Goal: Task Accomplishment & Management: Complete application form

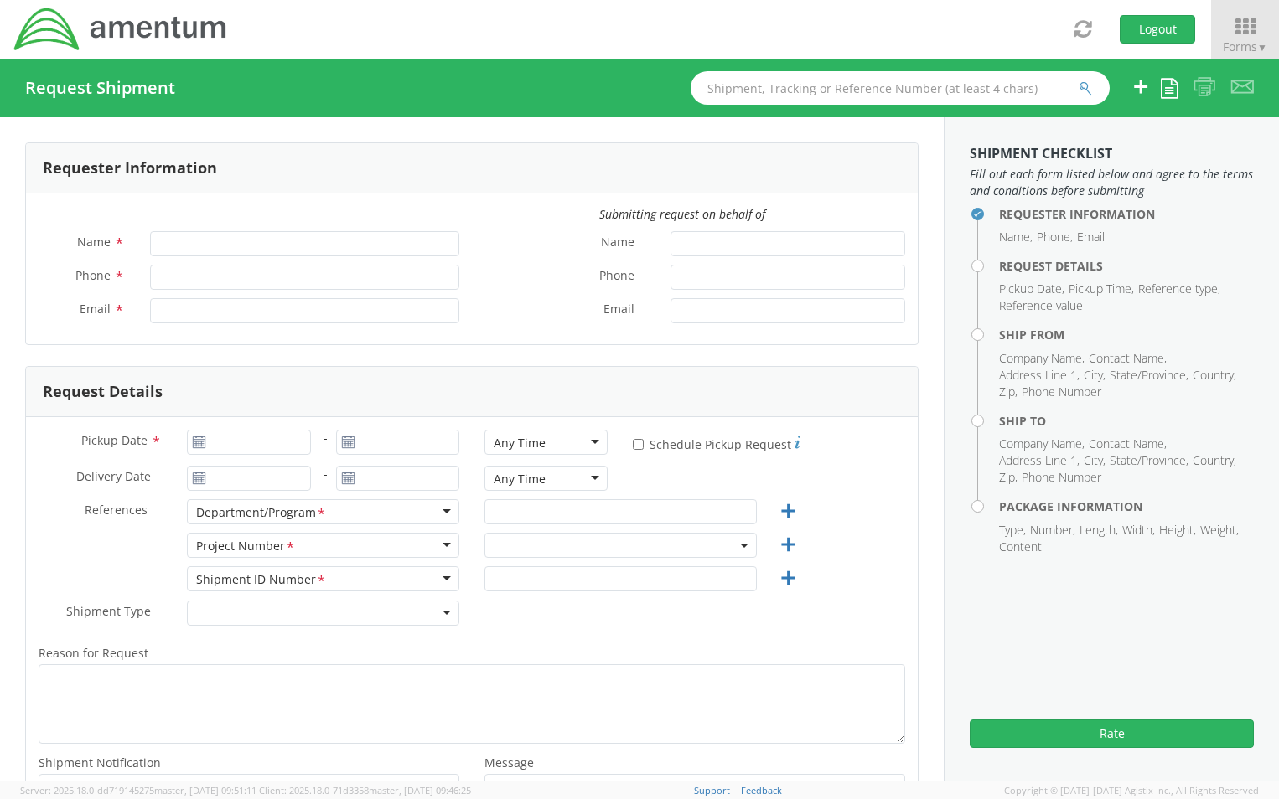
type input "[PERSON_NAME]"
type input "[PHONE_NUMBER]"
type input "[PERSON_NAME][EMAIL_ADDRESS][PERSON_NAME][DOMAIN_NAME]"
select select "ADMN.100040.00000"
click at [1174, 88] on icon at bounding box center [1169, 88] width 18 height 20
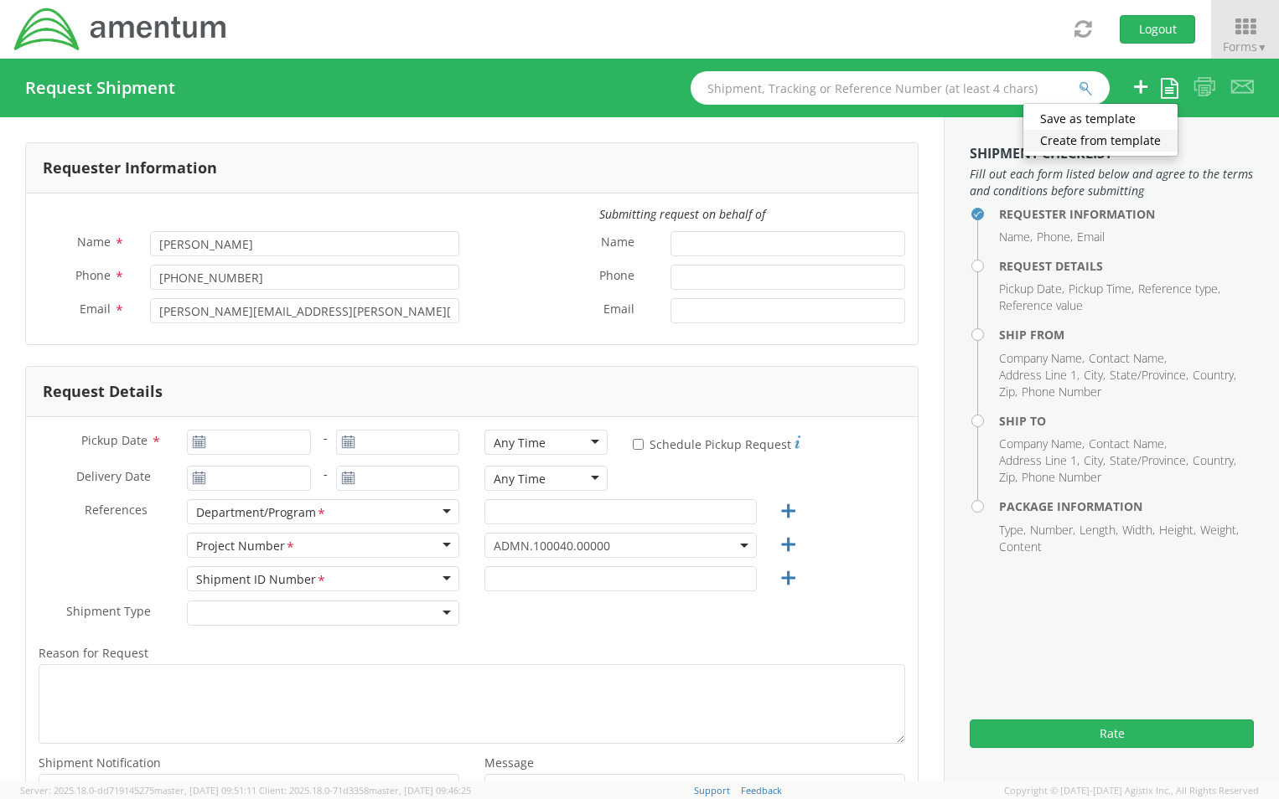
click at [1129, 138] on link "Create from template" at bounding box center [1100, 141] width 154 height 22
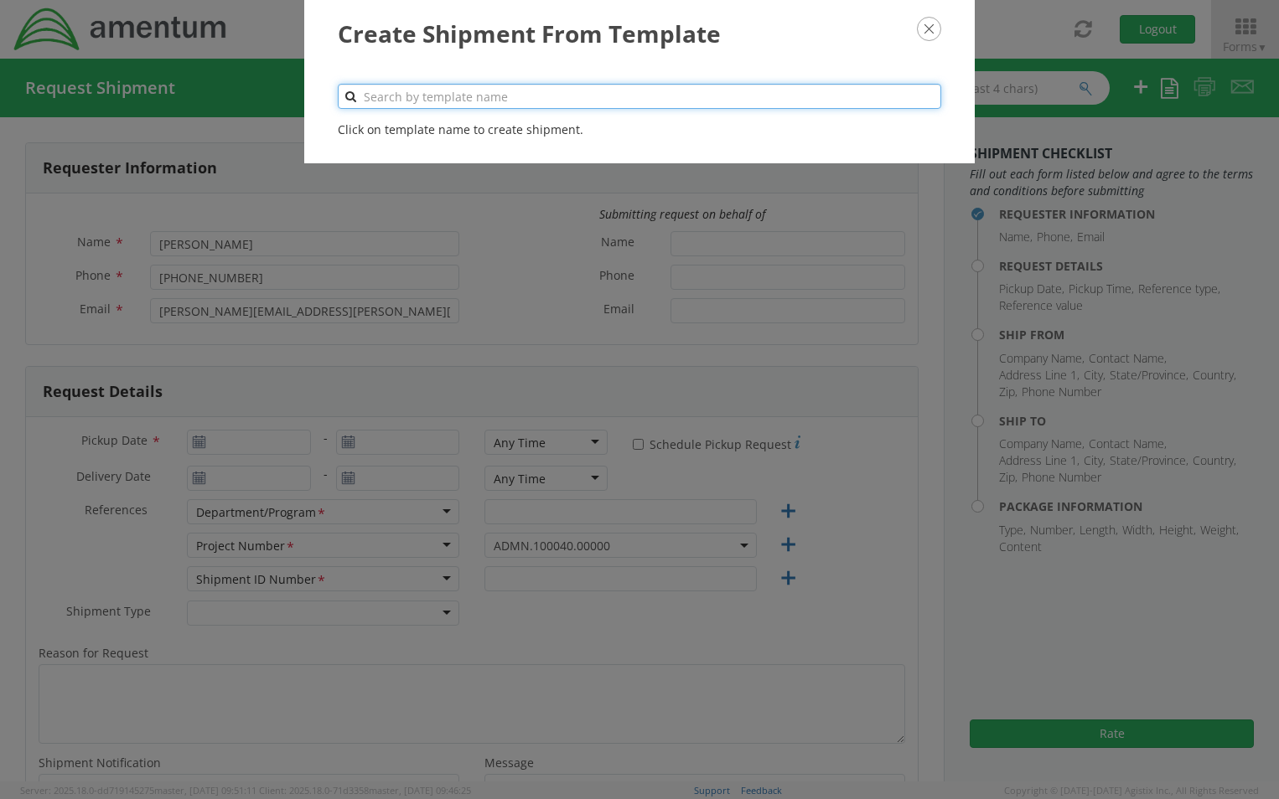
click at [437, 95] on input "text" at bounding box center [639, 96] width 603 height 25
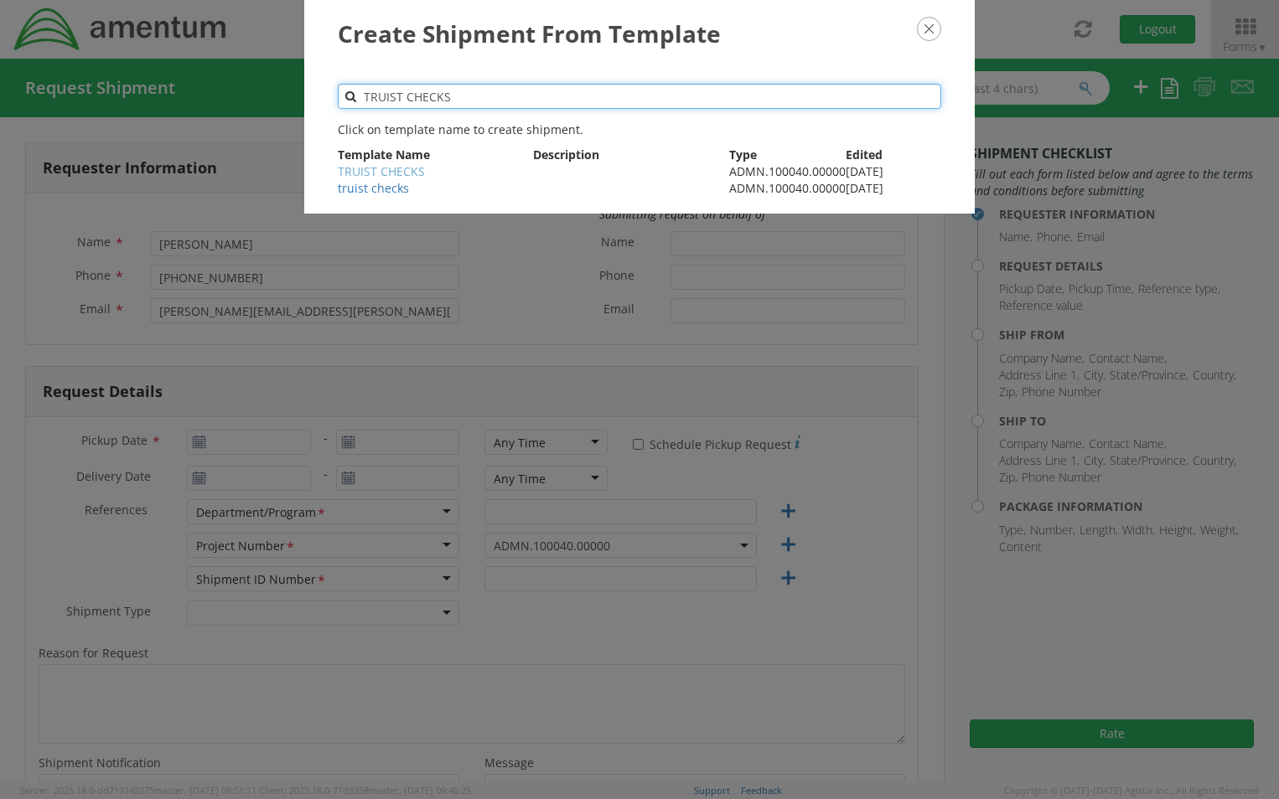
type input "TRUIST CHECKS"
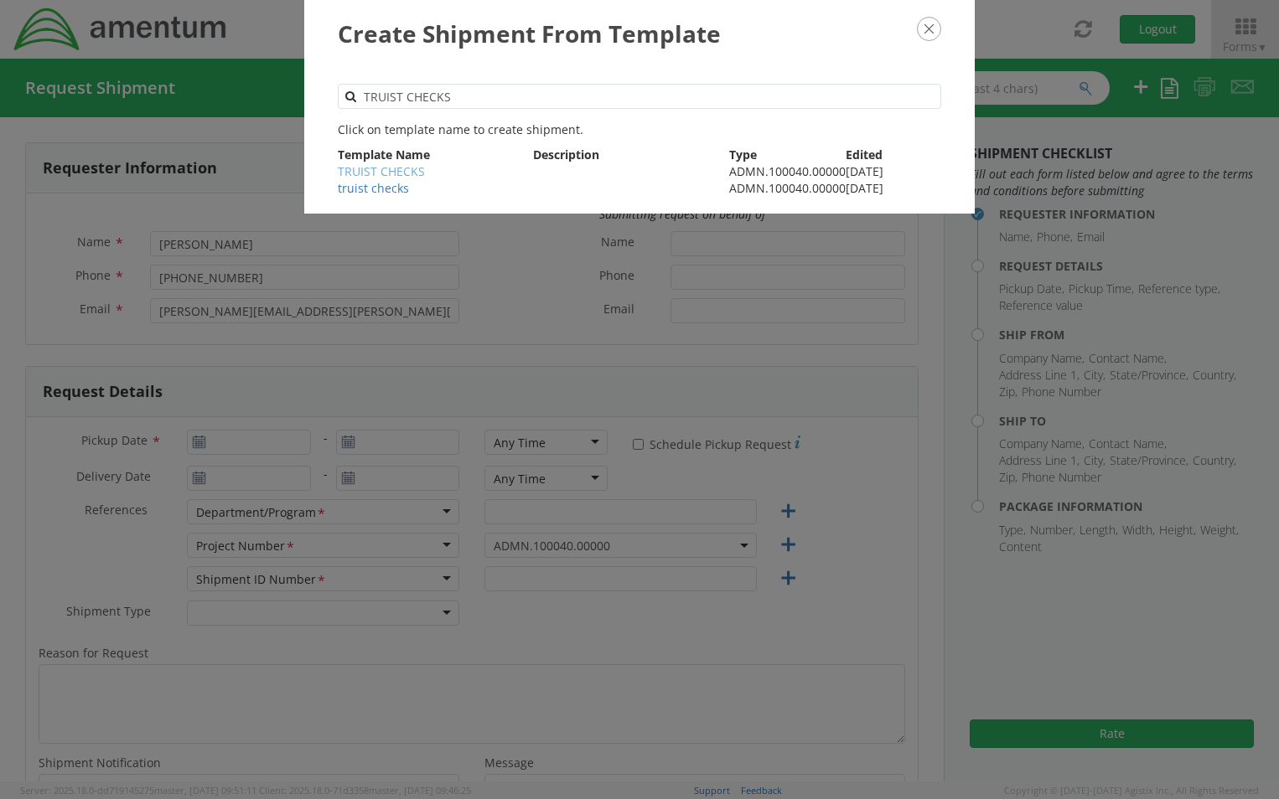
click at [412, 174] on link "TRUIST CHECKS" at bounding box center [381, 171] width 87 height 16
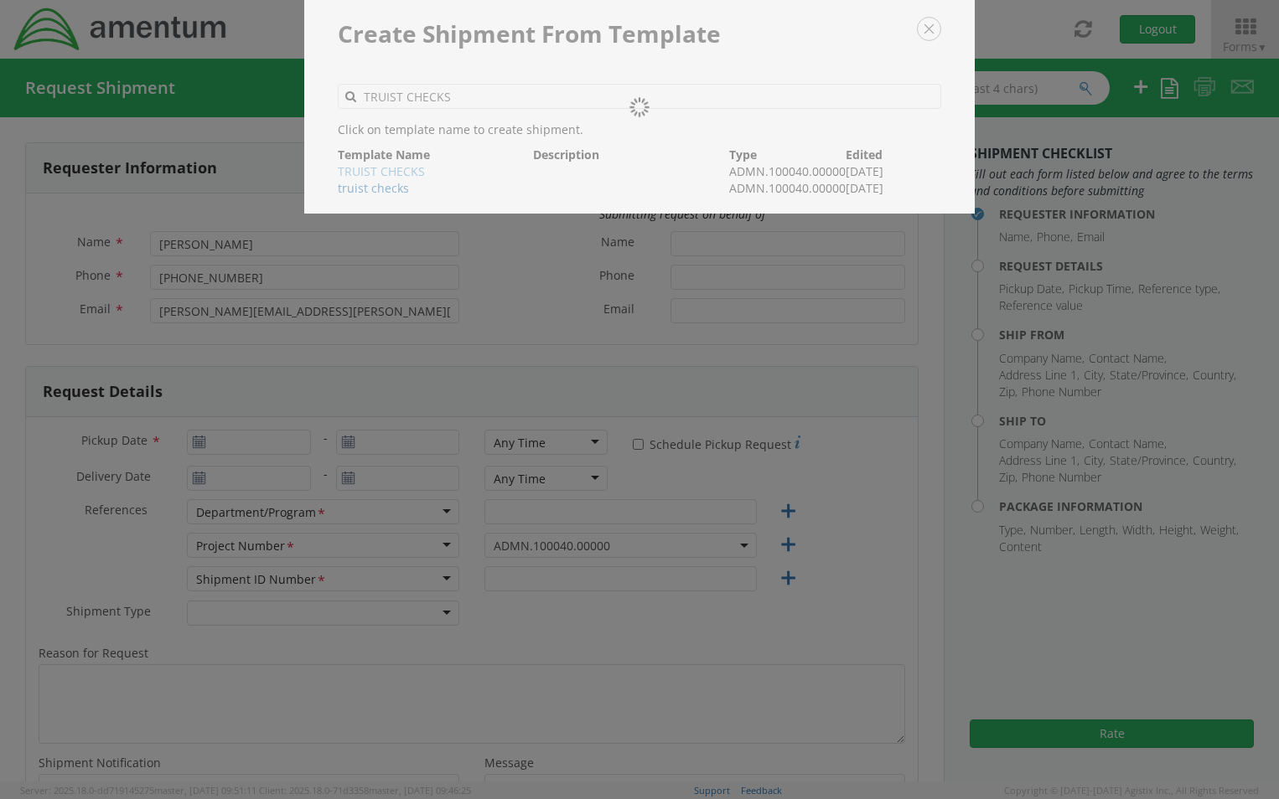
type input "13019443121"
type input "[DATE]"
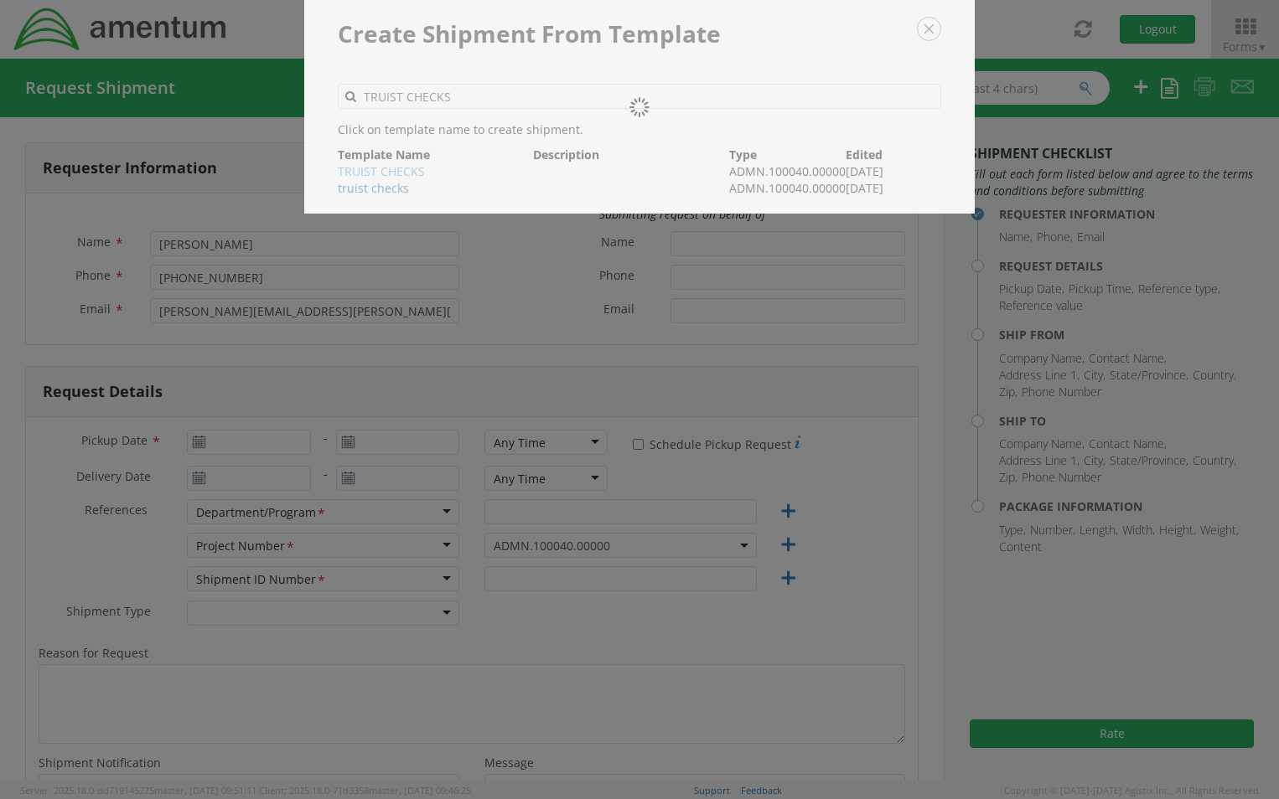
type input "GENERAL [PERSON_NAME]"
type input "Regular"
type textarea "Mail Checks to Truist Bank."
select select
type input "Amentum Services, Inc."
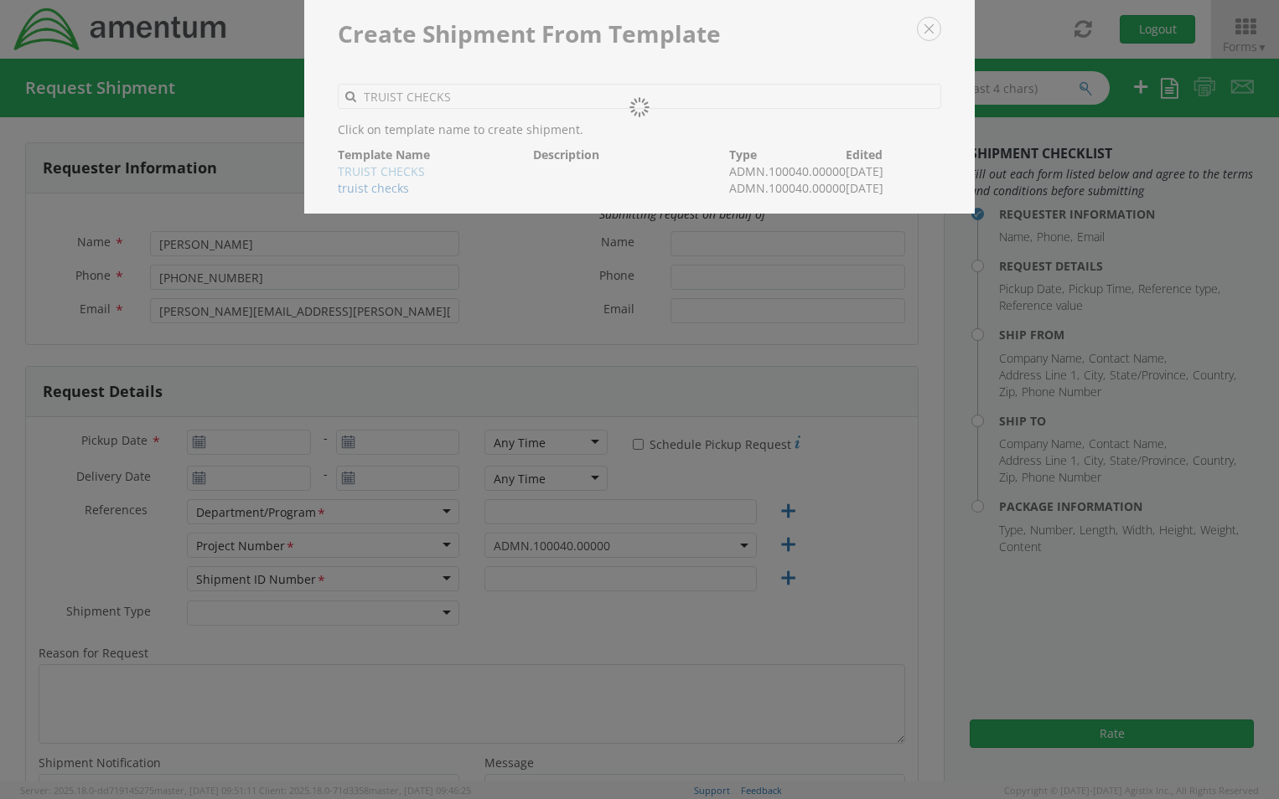
type input "[STREET_ADDRESS][PERSON_NAME]"
type input "Suite 200"
type input "[GEOGRAPHIC_DATA]"
type input "20876"
type input "[PERSON_NAME]"
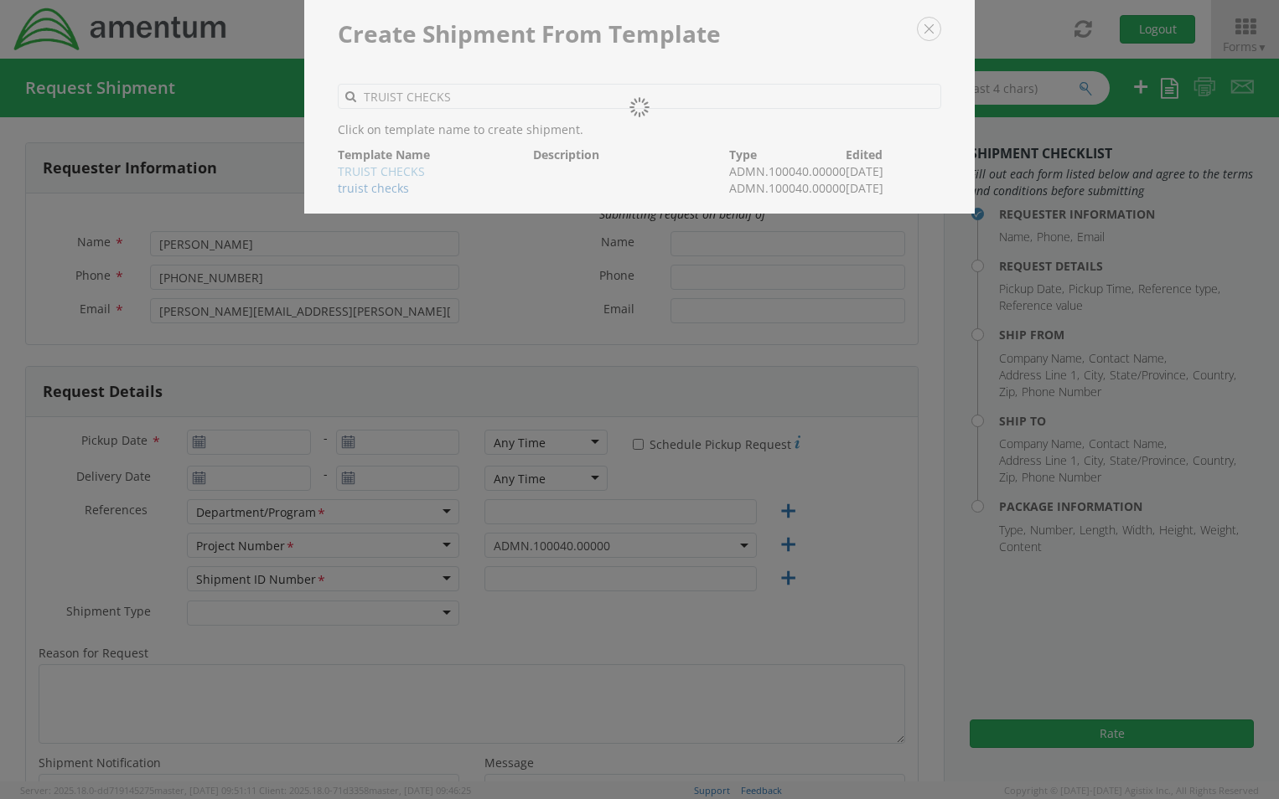
type input "2404463530"
type input "[PERSON_NAME][EMAIL_ADDRESS][PERSON_NAME][DOMAIN_NAME]"
select select
type input "Amentum"
type input "C/O TRUIST"
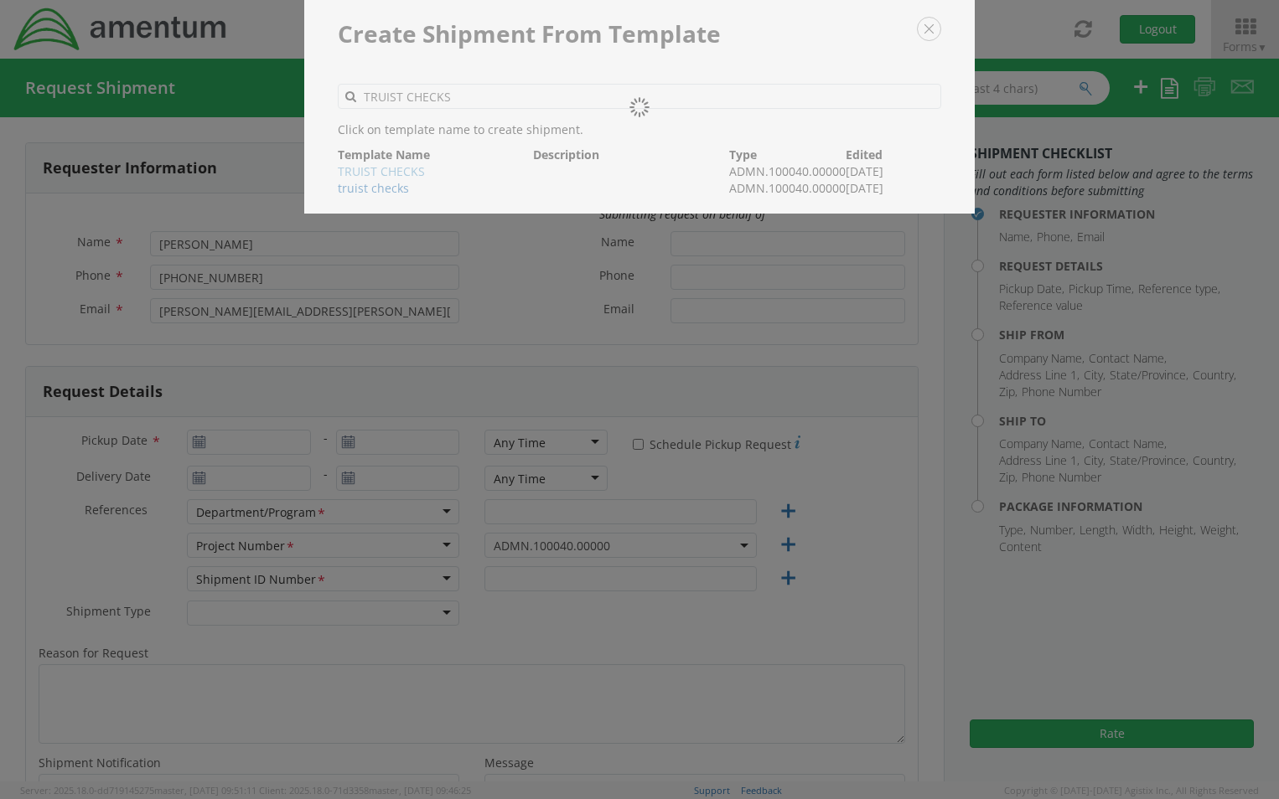
type input "[STREET_ADDRESS]"
type input "STOCKBRIDGE"
type input "30281"
type input "LOCKBOX 116323"
type input "[PHONE_NUMBER]"
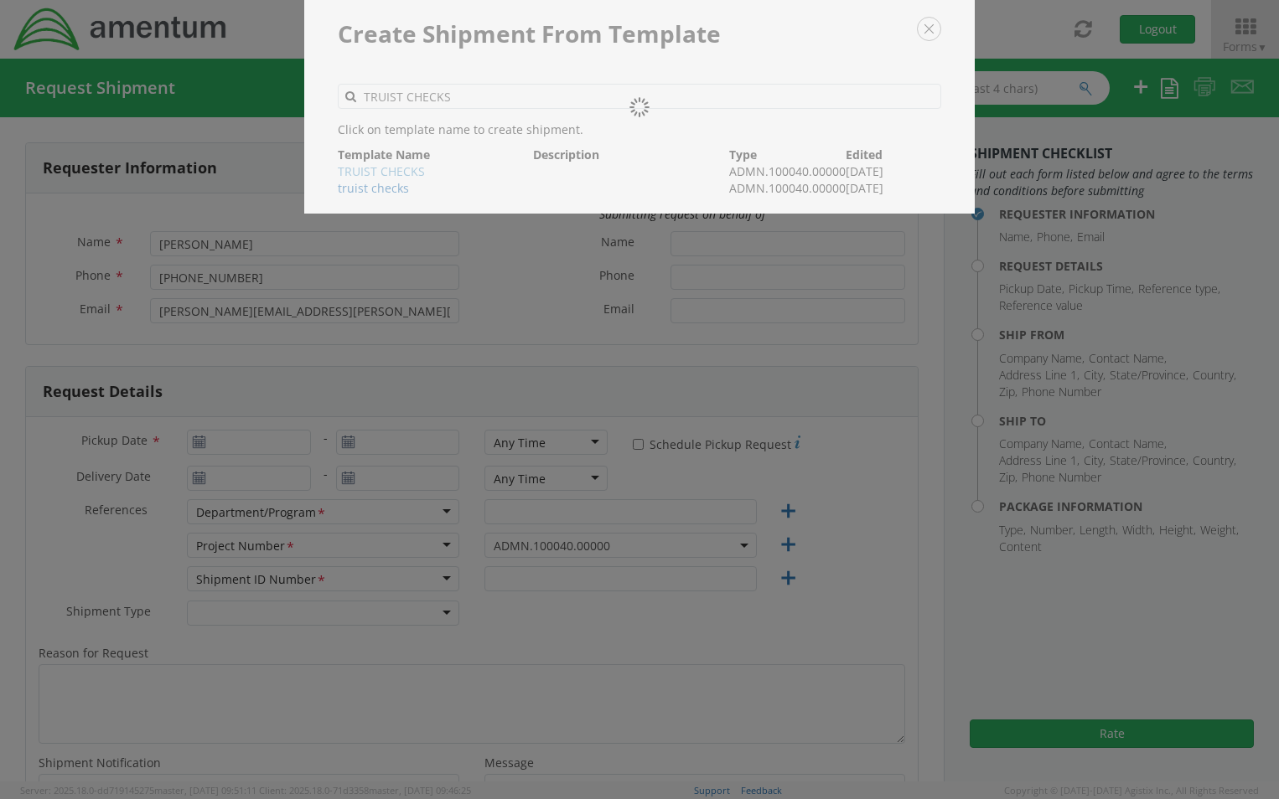
type input "1"
type input "9.5"
type input "12.5"
type input "0.25"
type input "1"
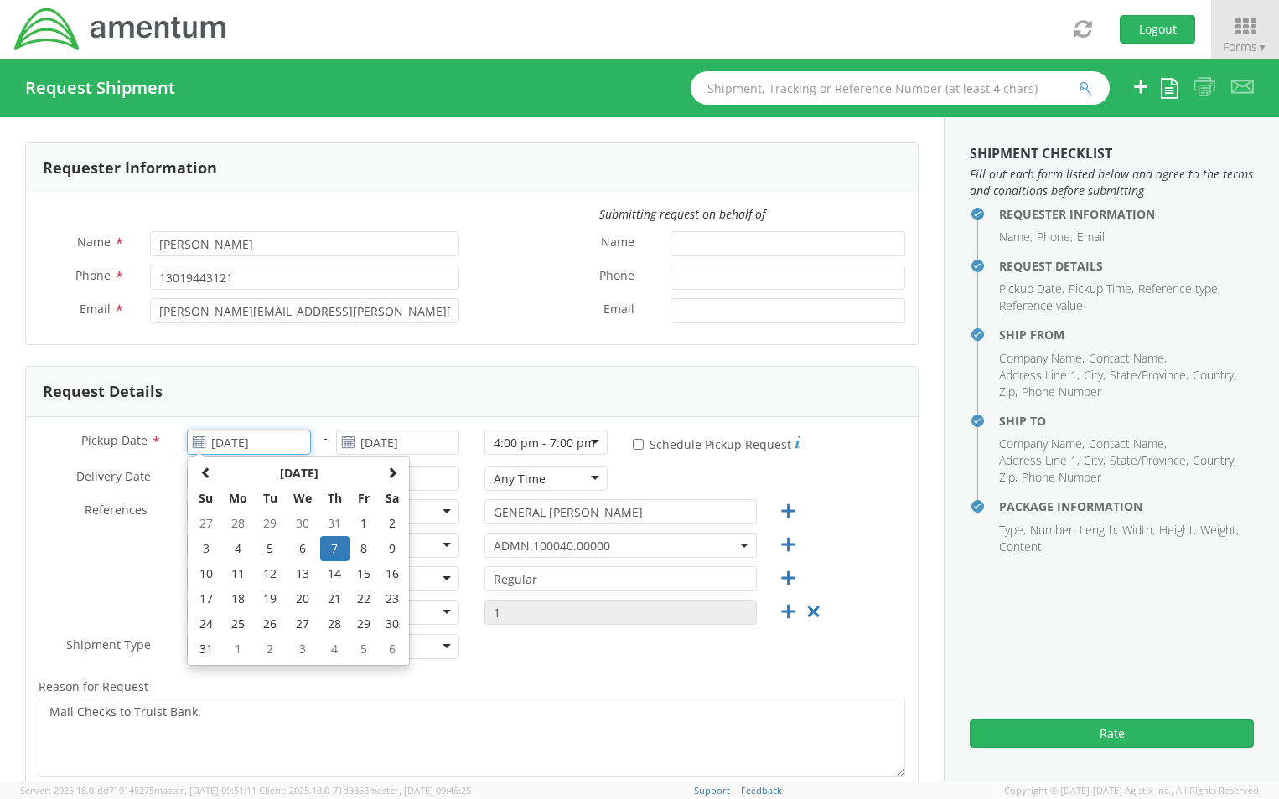
click at [288, 439] on input "[DATE]" at bounding box center [248, 442] width 123 height 25
click at [393, 475] on span at bounding box center [392, 473] width 12 height 12
click at [338, 550] on td "11" at bounding box center [334, 548] width 29 height 25
type input "[DATE]"
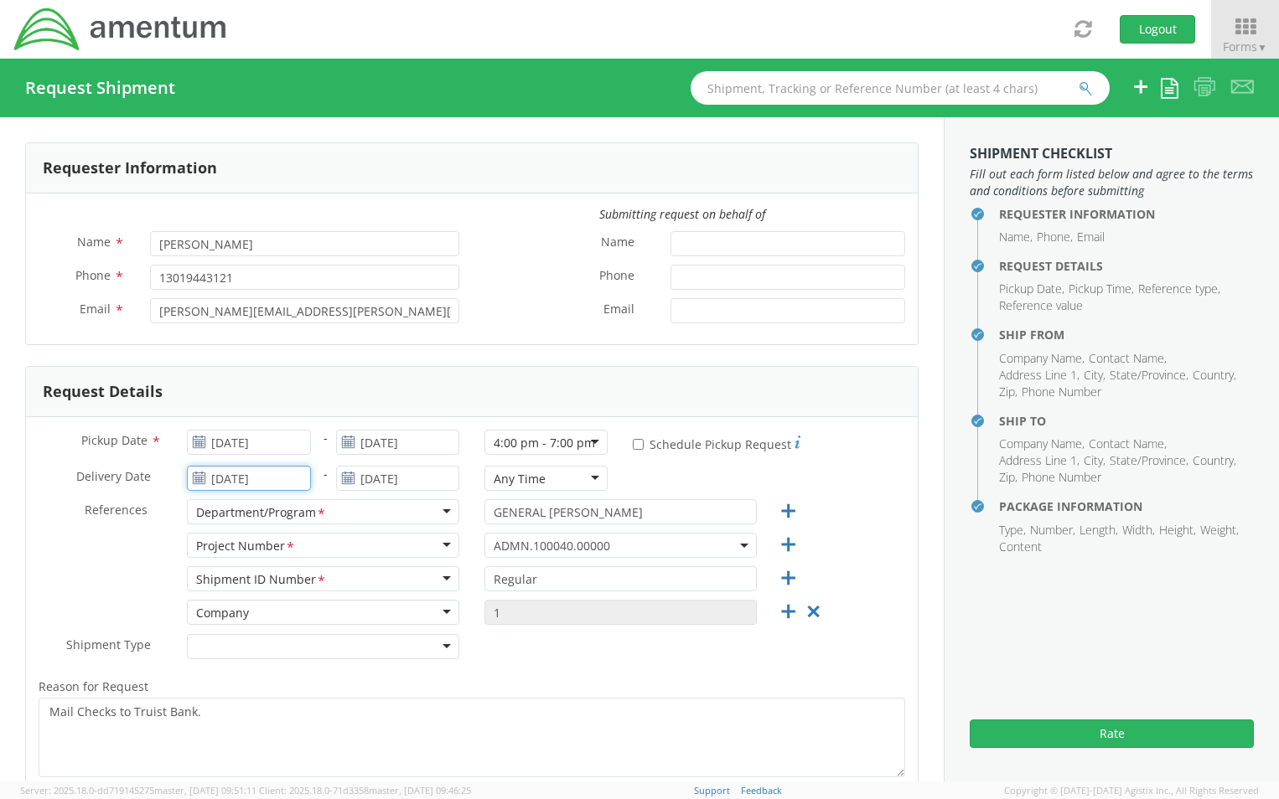
click at [297, 474] on input "[DATE]" at bounding box center [248, 478] width 123 height 25
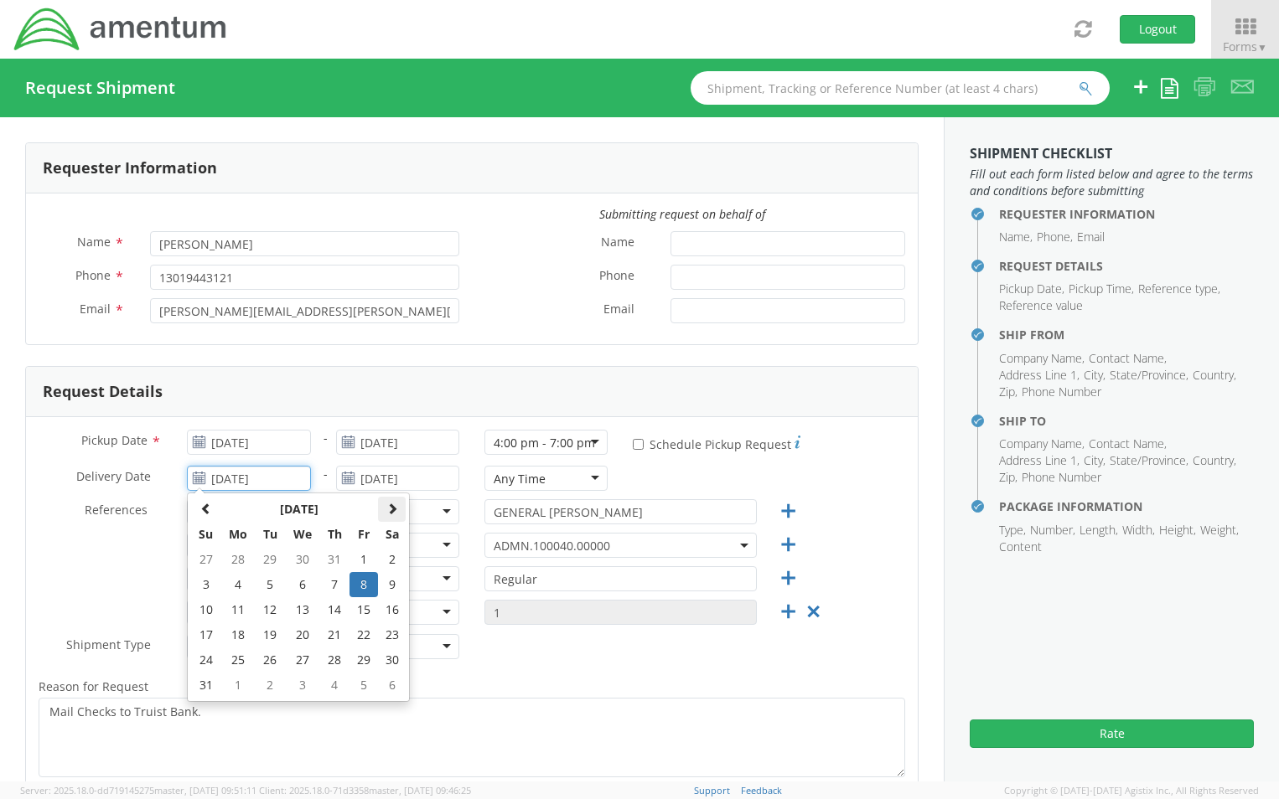
click at [390, 512] on span at bounding box center [392, 509] width 12 height 12
click at [365, 585] on td "12" at bounding box center [363, 584] width 28 height 25
type input "[DATE]"
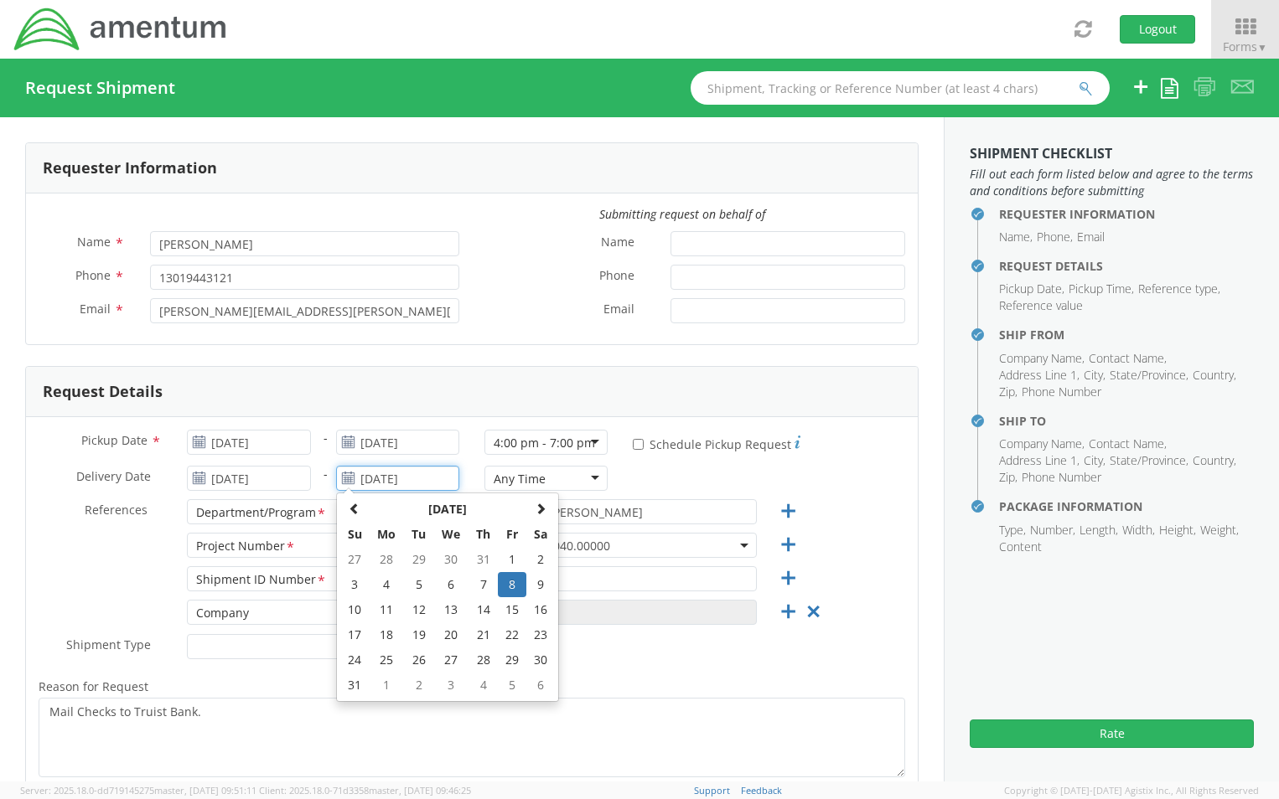
click at [436, 479] on input "[DATE]" at bounding box center [397, 478] width 123 height 25
click at [541, 503] on span at bounding box center [541, 509] width 12 height 12
click at [517, 585] on td "12" at bounding box center [512, 584] width 28 height 25
type input "[DATE]"
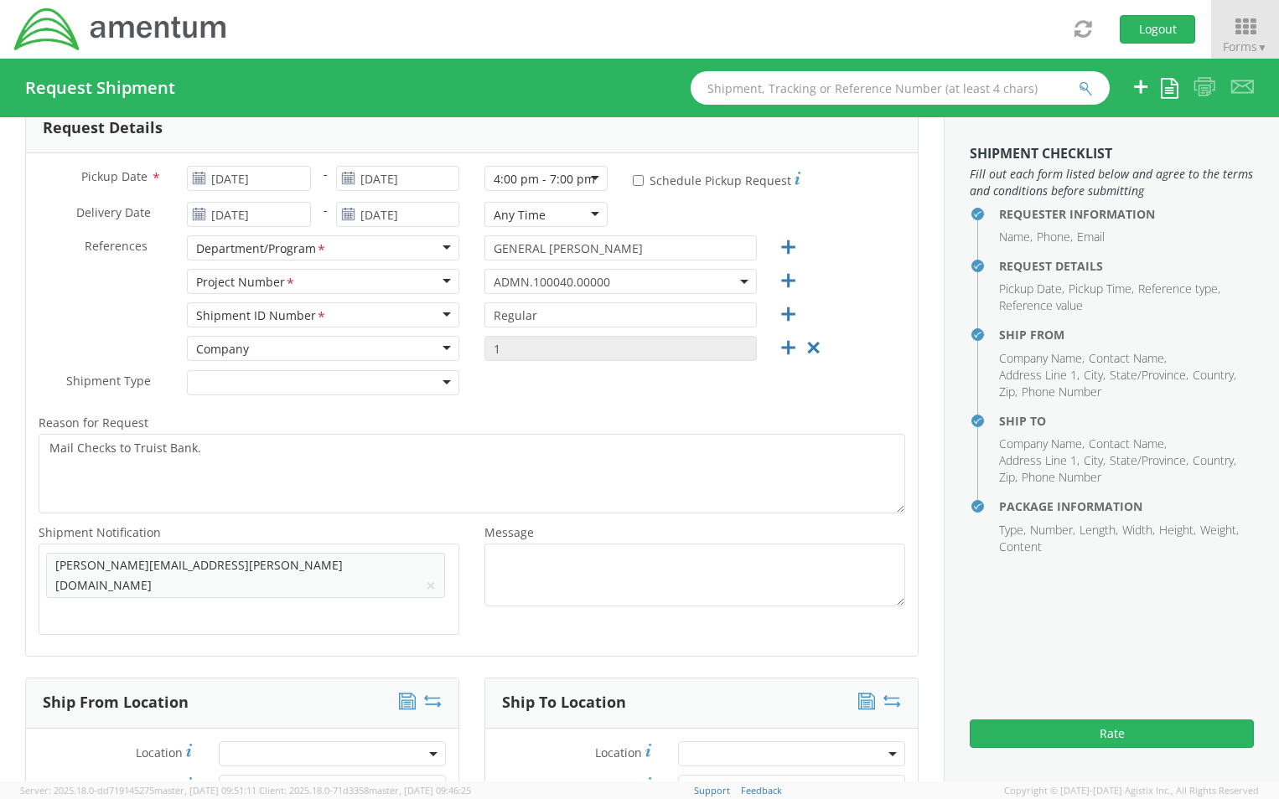
scroll to position [335, 0]
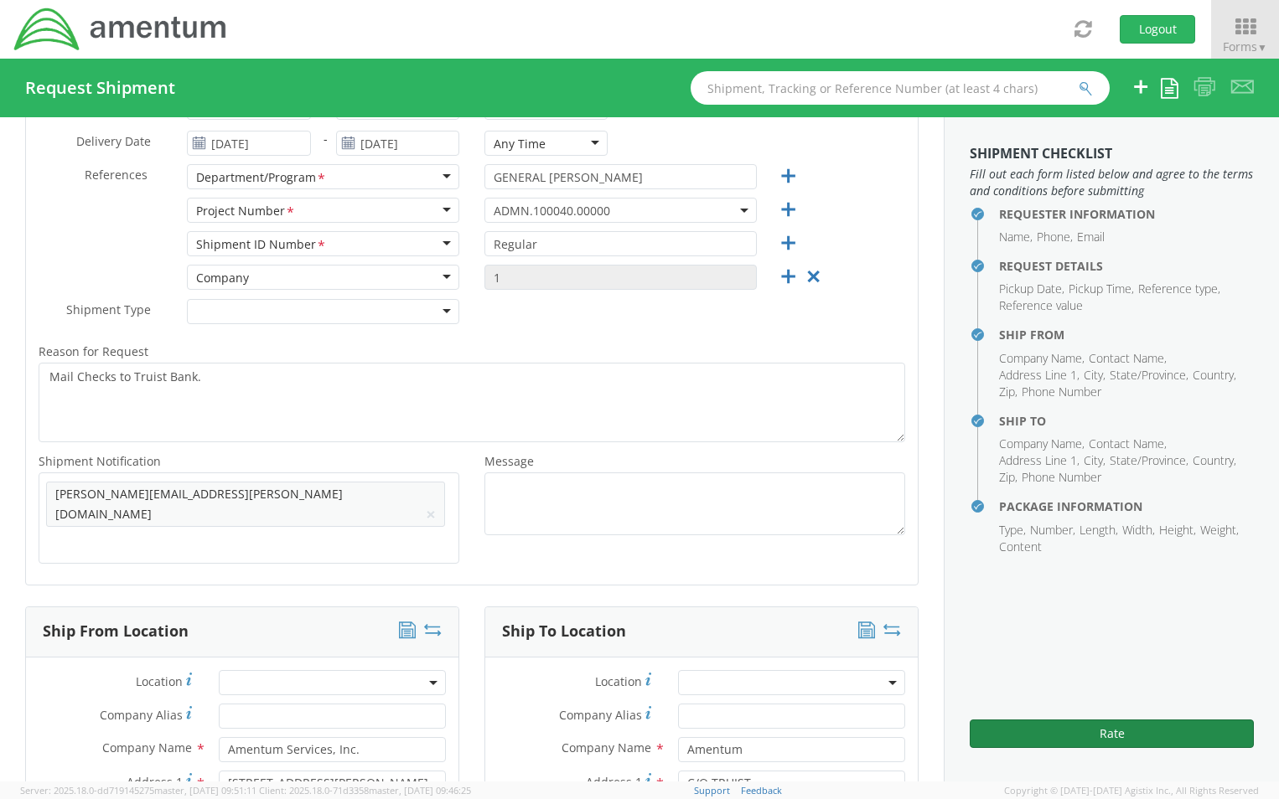
click at [1129, 737] on button "Rate" at bounding box center [1111, 734] width 284 height 28
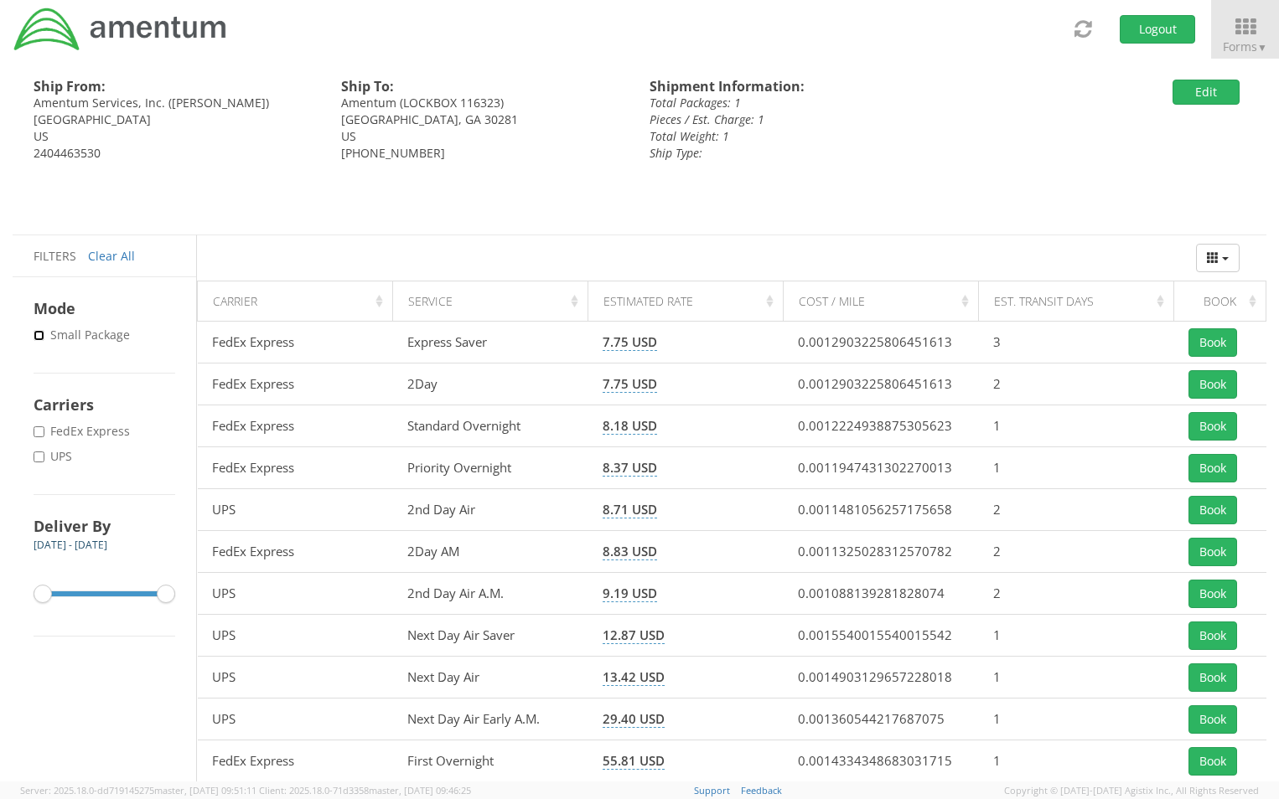
click at [38, 339] on input "* Small Package" at bounding box center [39, 335] width 11 height 11
checkbox input "true"
click at [38, 429] on input "* FedEx Express" at bounding box center [39, 431] width 11 height 11
checkbox input "true"
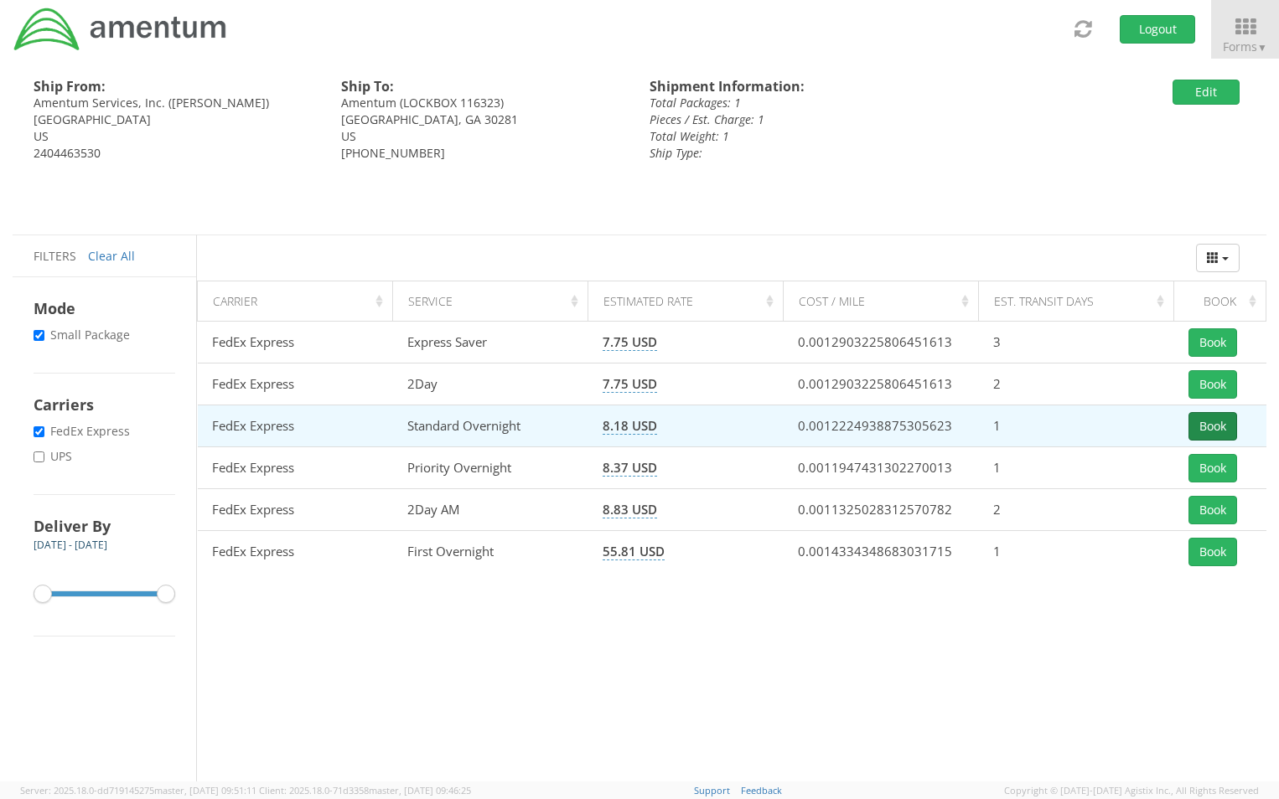
click at [1218, 425] on button "Book" at bounding box center [1212, 426] width 49 height 28
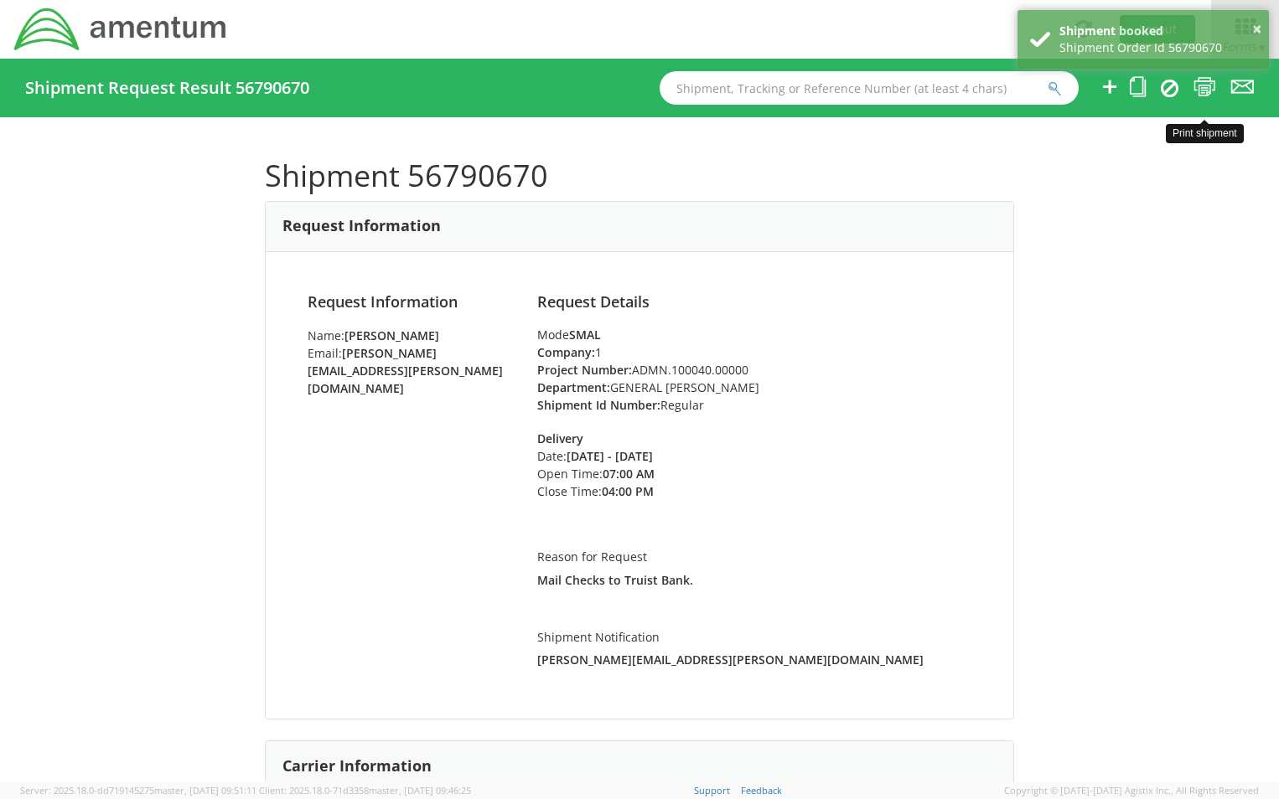
click at [1201, 83] on icon at bounding box center [1204, 86] width 23 height 21
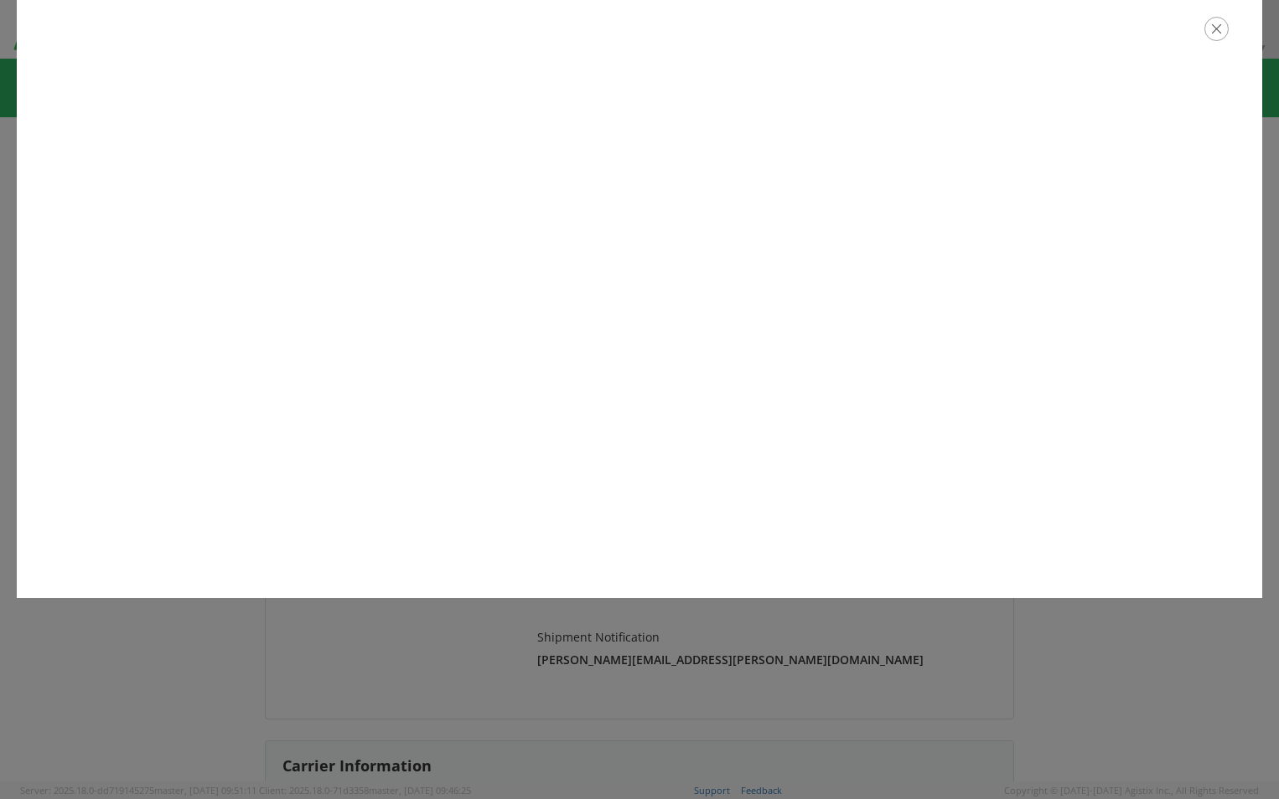
click at [1219, 29] on icon "button" at bounding box center [1216, 29] width 24 height 24
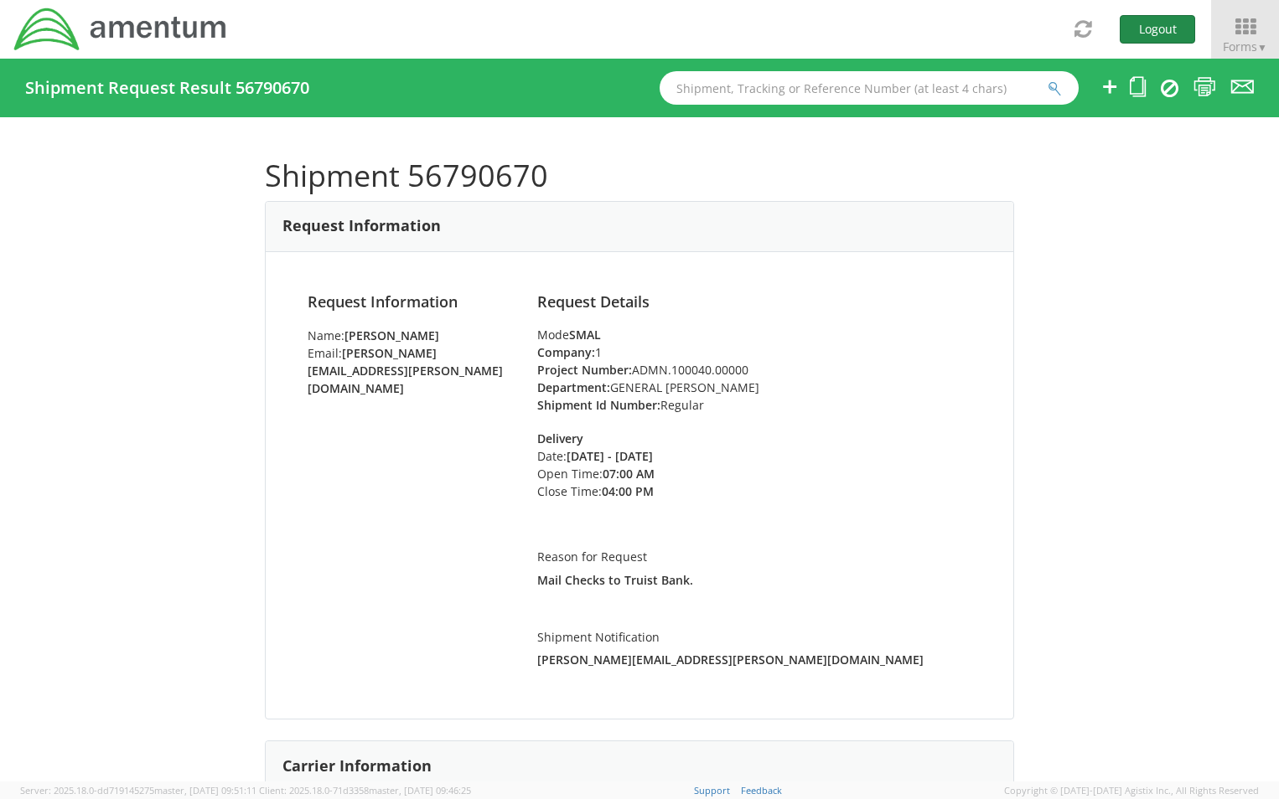
click at [1169, 29] on button "Logout" at bounding box center [1156, 29] width 75 height 28
